Goal: Information Seeking & Learning: Learn about a topic

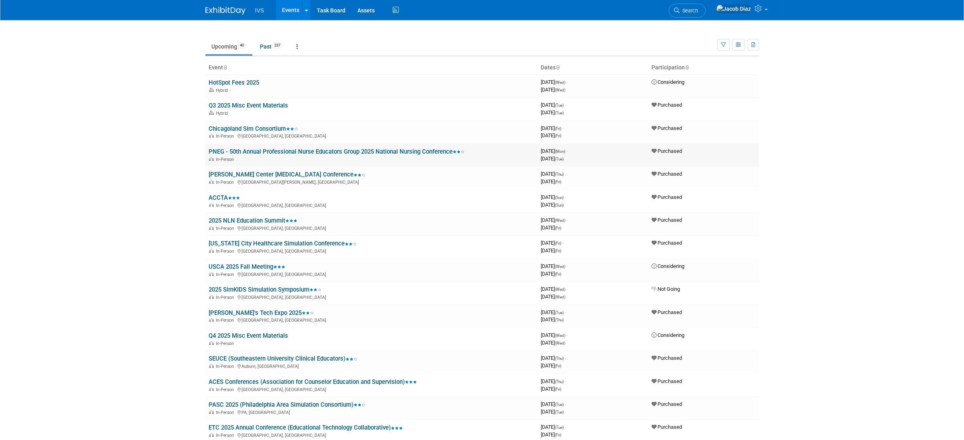
click at [291, 153] on link "PNEG - 50th Annual Professional Nurse Educators Group 2025 National Nursing Con…" at bounding box center [337, 151] width 256 height 7
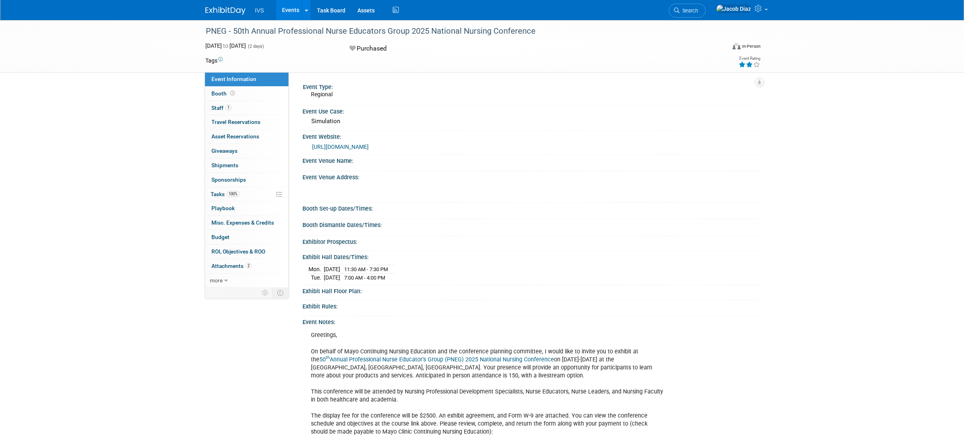
click at [349, 144] on link "https://ce.mayo.edu/nursing/content/50th-annual-professional-nurse-educators-gr…" at bounding box center [340, 147] width 57 height 6
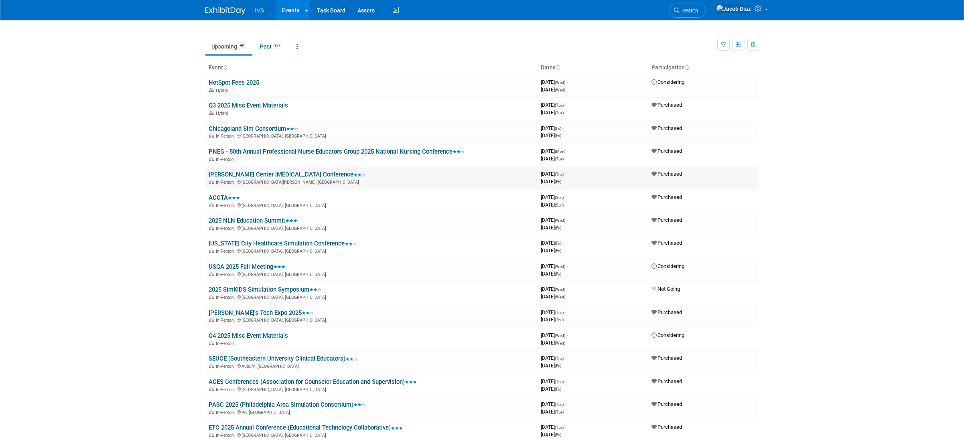
click at [276, 175] on link "[PERSON_NAME] Center [MEDICAL_DATA] Conference" at bounding box center [287, 174] width 157 height 7
